Goal: Information Seeking & Learning: Learn about a topic

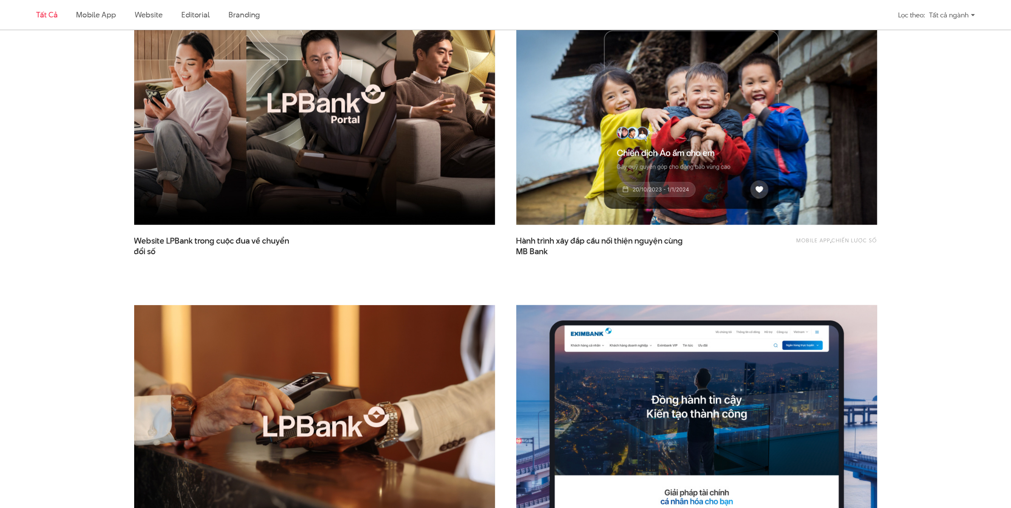
scroll to position [372, 0]
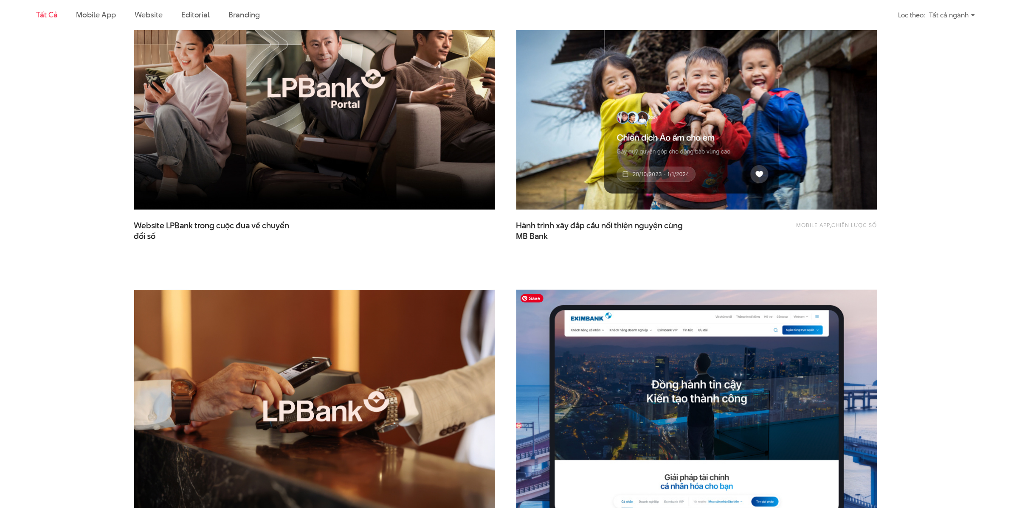
click at [621, 333] on img at bounding box center [696, 411] width 397 height 266
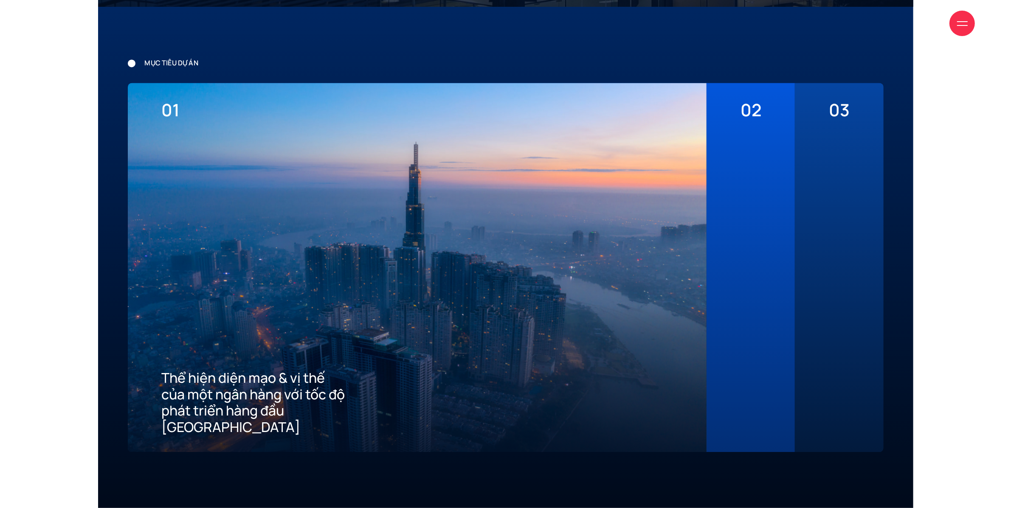
scroll to position [2343, 0]
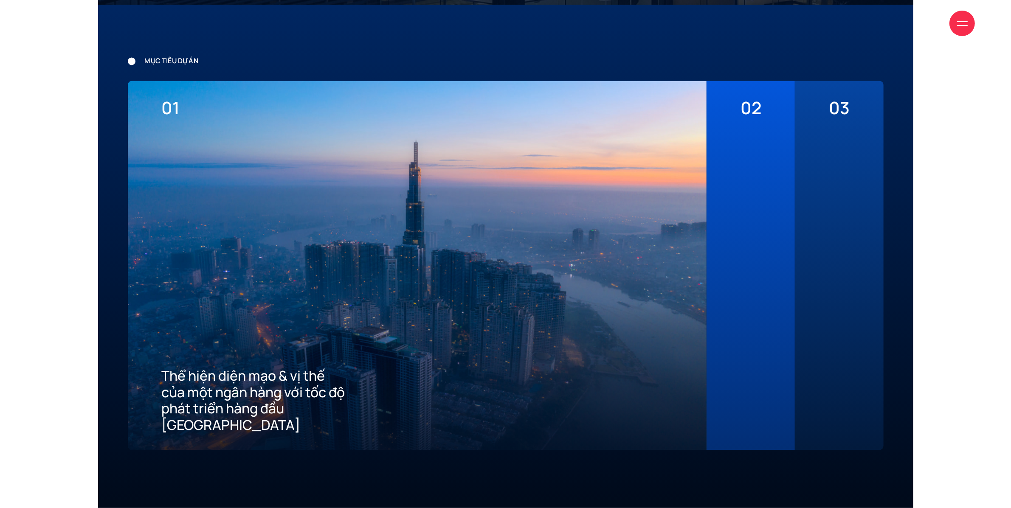
click at [735, 260] on div "02 Mang đến tiêu chuẩn tốt nhất về trải nghiệm số cho khách hàng" at bounding box center [750, 265] width 88 height 369
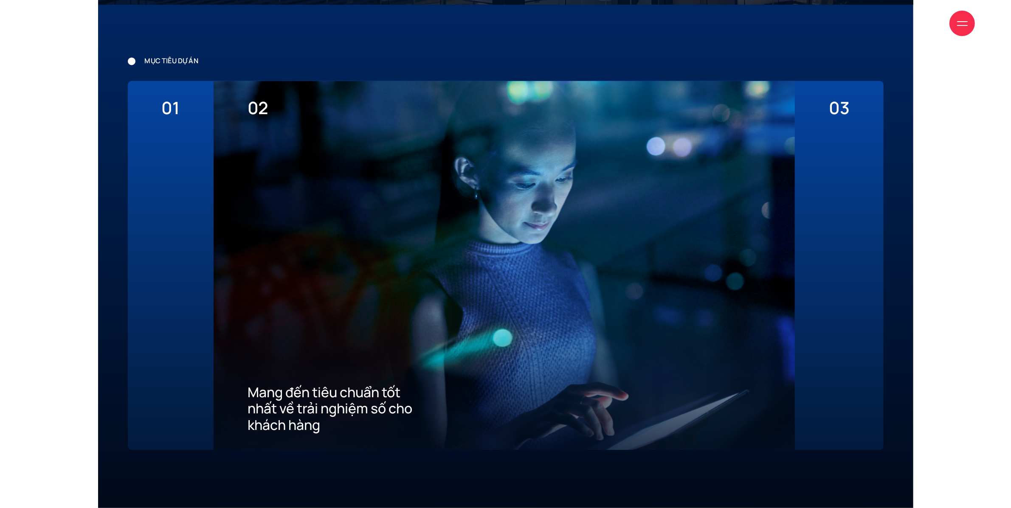
click at [812, 246] on div "03 Xây dựng ưu thế cạnh tranh thu hút khách hàng mới về App" at bounding box center [839, 265] width 88 height 369
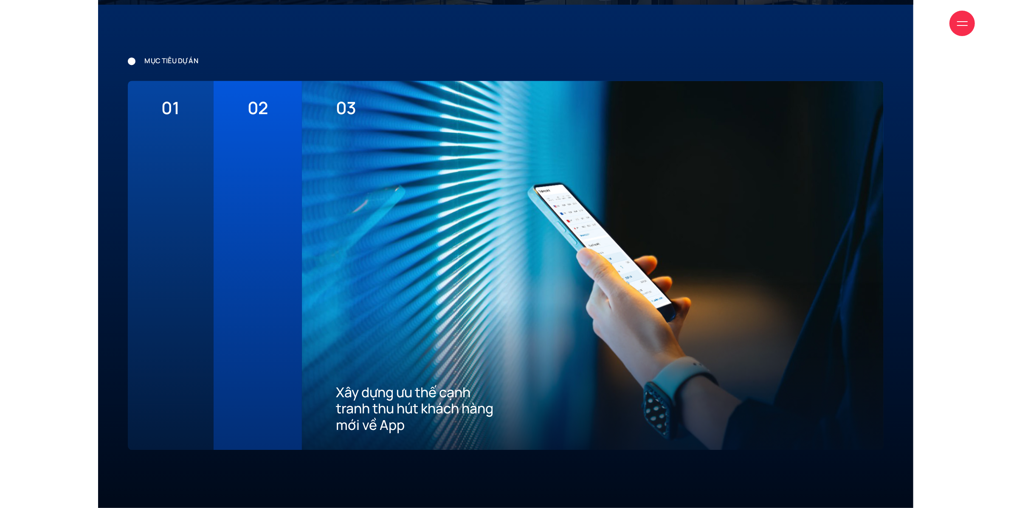
click at [185, 231] on div "01 Thể hiện diện mạo & vị thế của một ngân hàng với tốc độ phát triển hàng đầu …" at bounding box center [171, 265] width 86 height 369
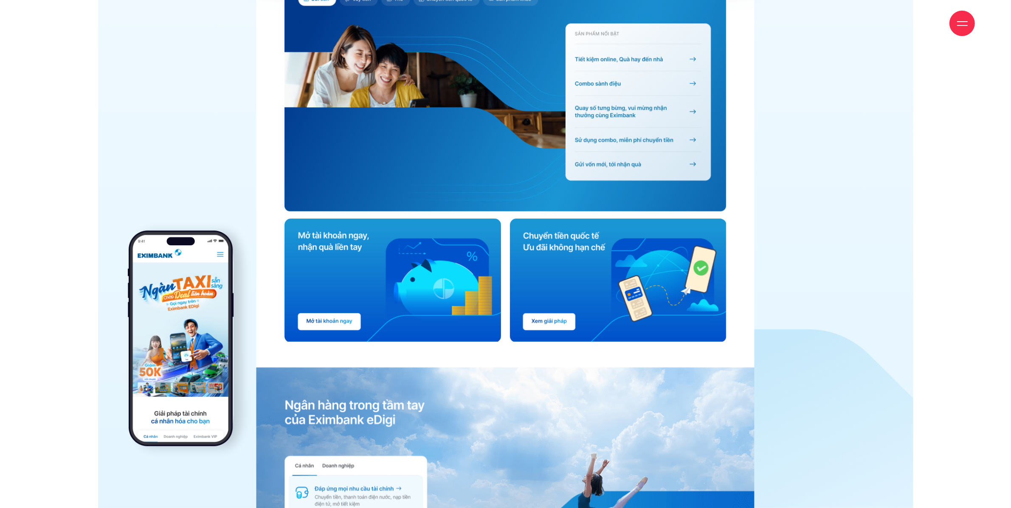
scroll to position [3606, 0]
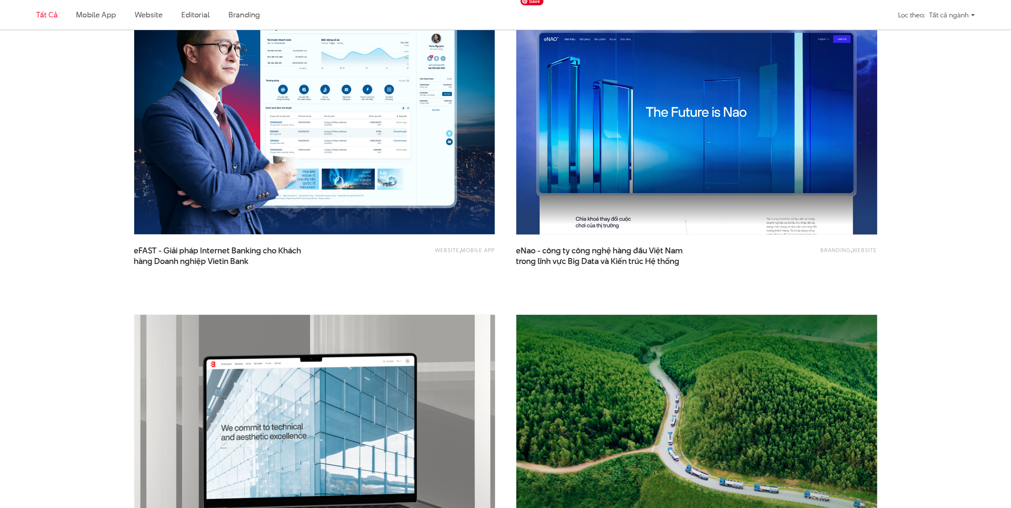
scroll to position [1349, 0]
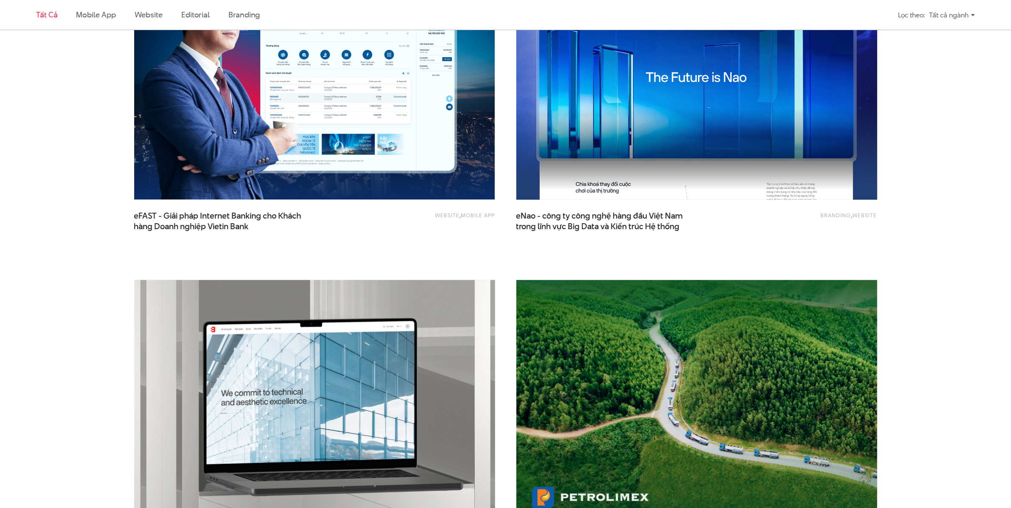
click at [634, 151] on img at bounding box center [696, 79] width 397 height 266
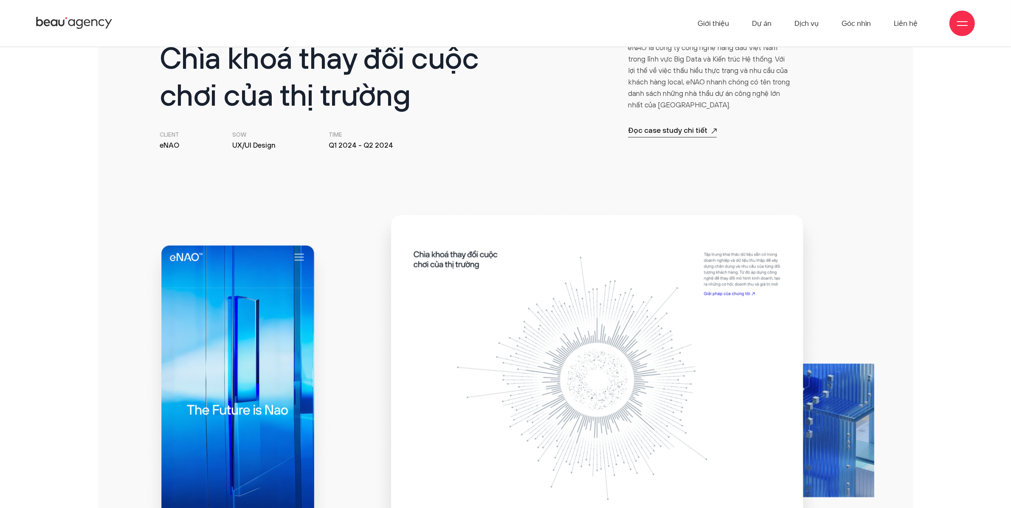
scroll to position [476, 0]
